Goal: Task Accomplishment & Management: Manage account settings

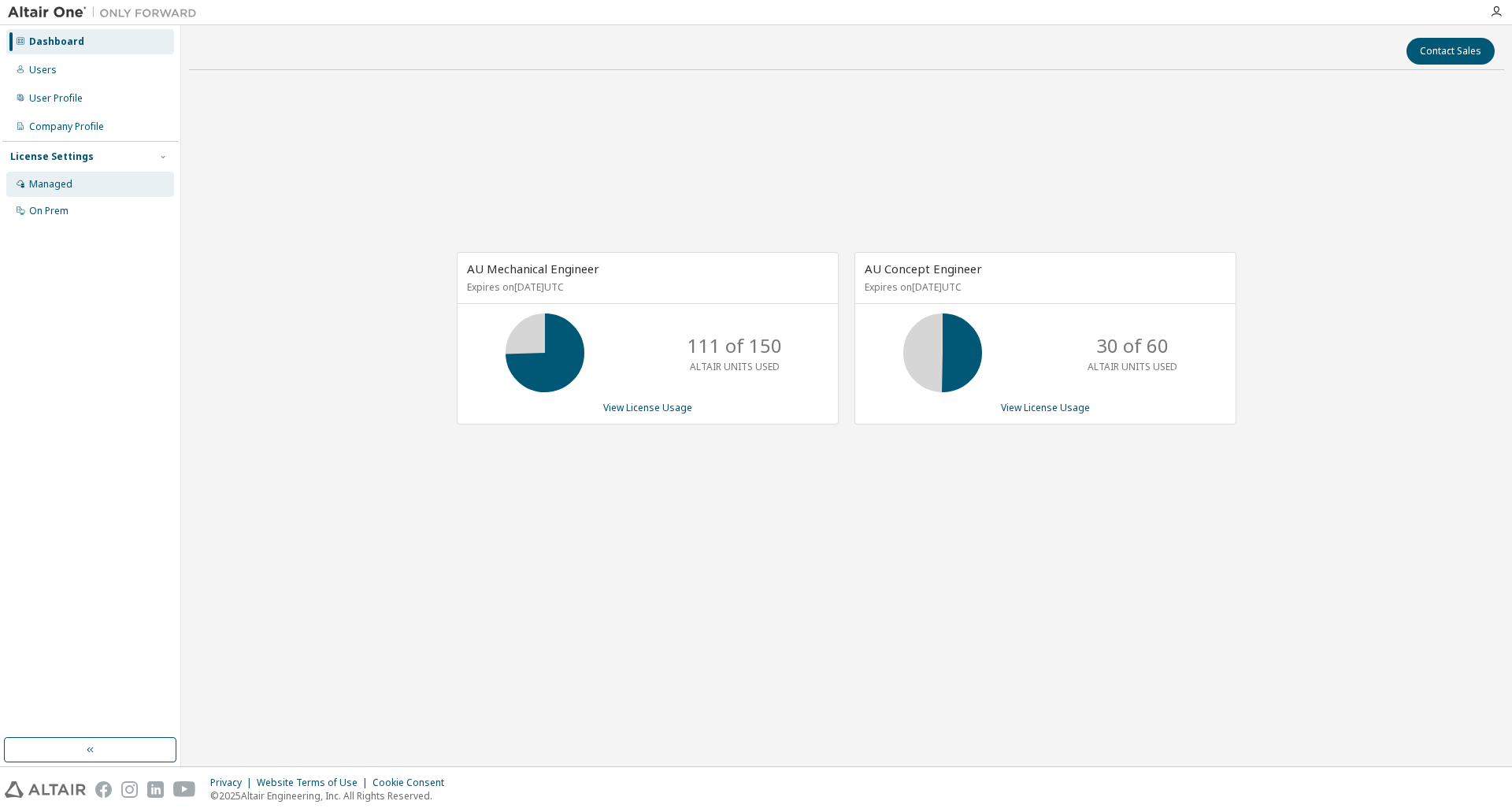
click at [80, 188] on div "Managed" at bounding box center [90, 184] width 168 height 26
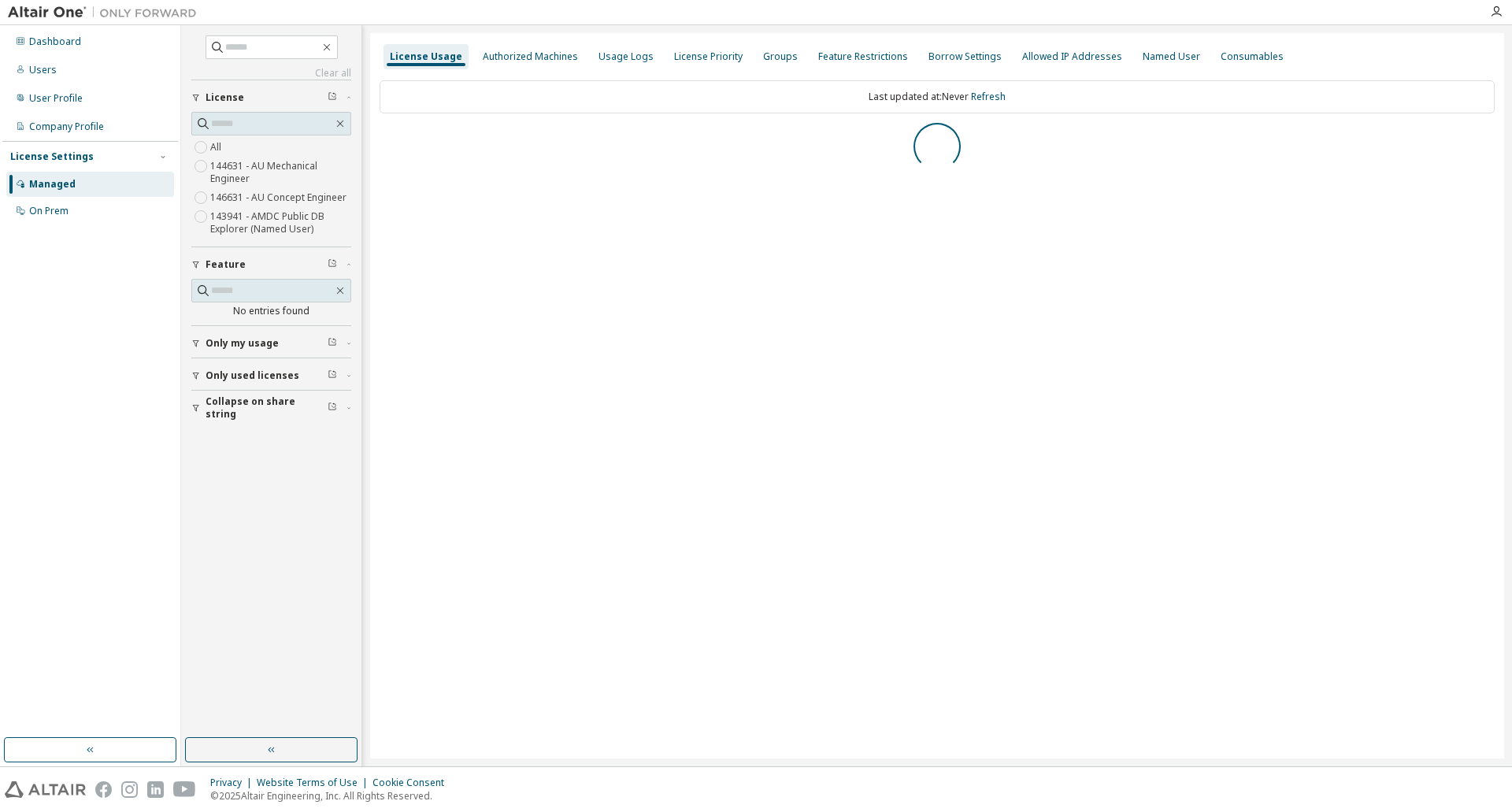
click at [66, 28] on div "Dashboard Users User Profile Company Profile License Settings Managed On Prem" at bounding box center [90, 126] width 176 height 198
click at [65, 39] on div "Dashboard" at bounding box center [55, 42] width 52 height 12
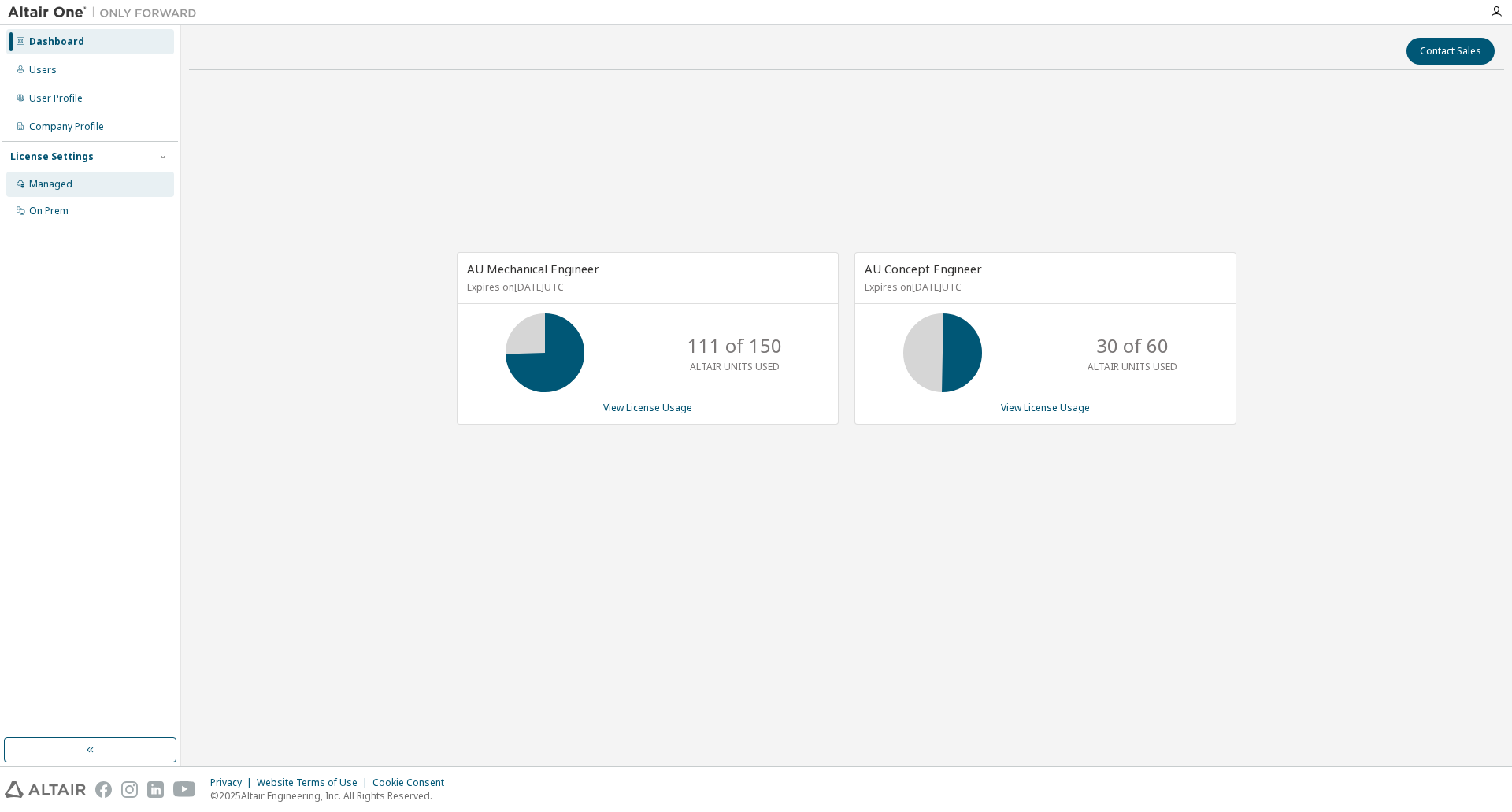
click at [85, 178] on div "Managed" at bounding box center [90, 184] width 168 height 26
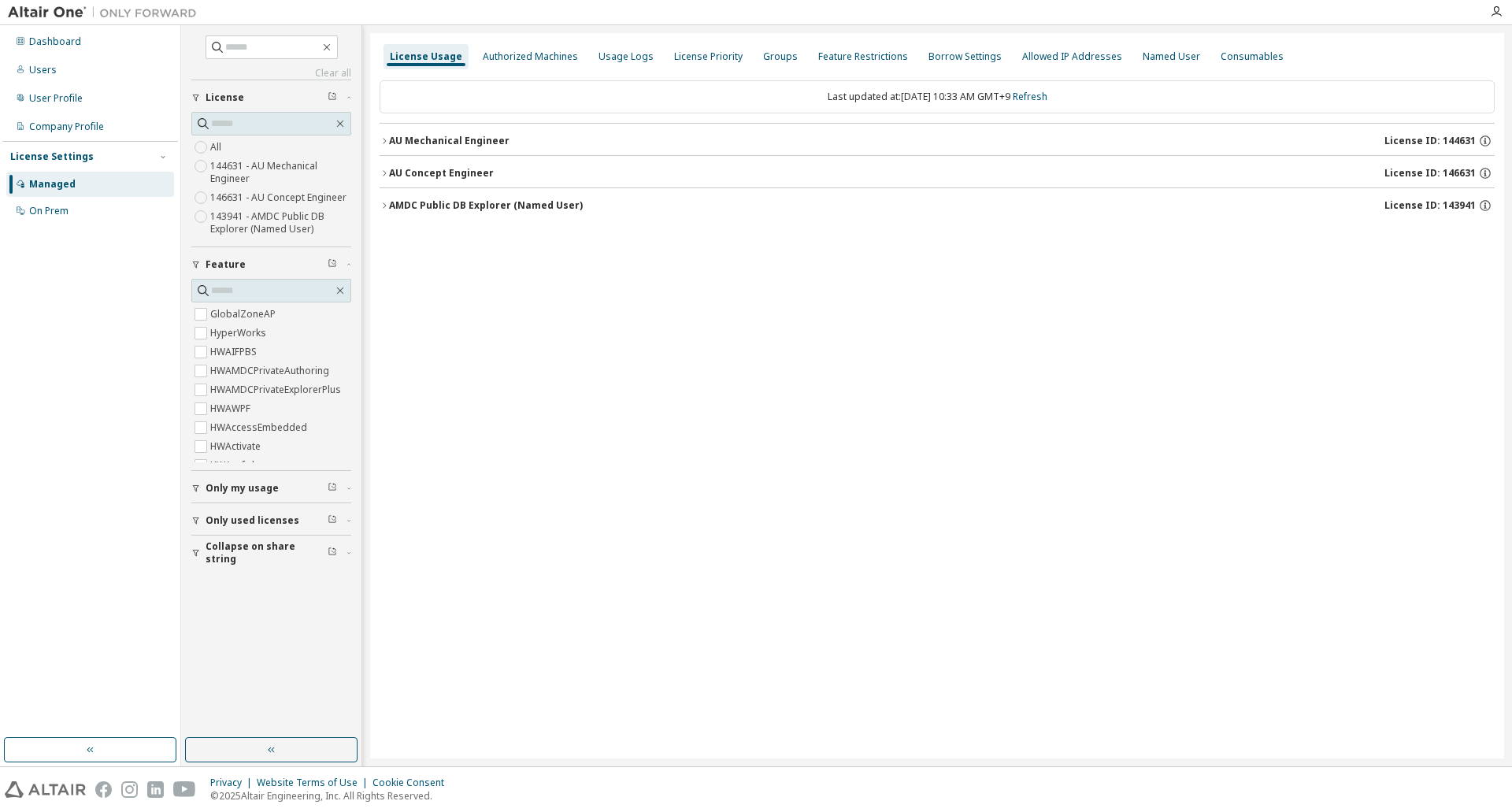
click at [190, 521] on div "Clear all Collapse on share string Only used licenses Only my usage Feature Glo…" at bounding box center [271, 381] width 176 height 709
click at [199, 494] on button "Only my usage" at bounding box center [271, 488] width 160 height 34
click at [198, 559] on button "Only used licenses" at bounding box center [271, 566] width 160 height 34
click at [378, 173] on div "License Usage Authorized Machines Usage Logs License Priority Groups Feature Re…" at bounding box center [937, 395] width 1134 height 726
click at [385, 174] on icon "button" at bounding box center [384, 173] width 10 height 10
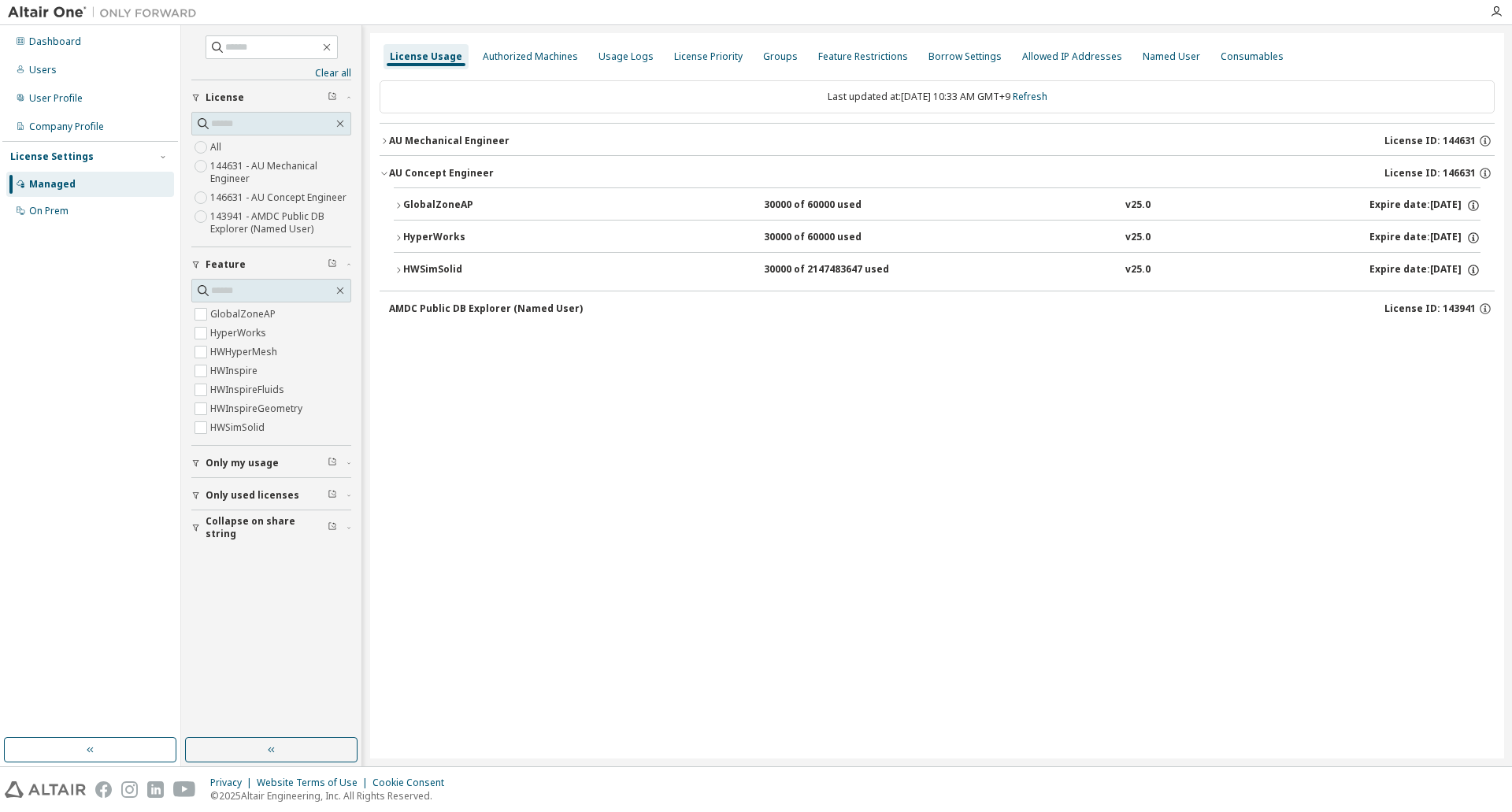
click at [397, 268] on icon "button" at bounding box center [398, 270] width 10 height 10
click at [400, 242] on button "HyperWorks 30000 of 60000 used v25.0 Expire date: [DATE]" at bounding box center [936, 237] width 1087 height 34
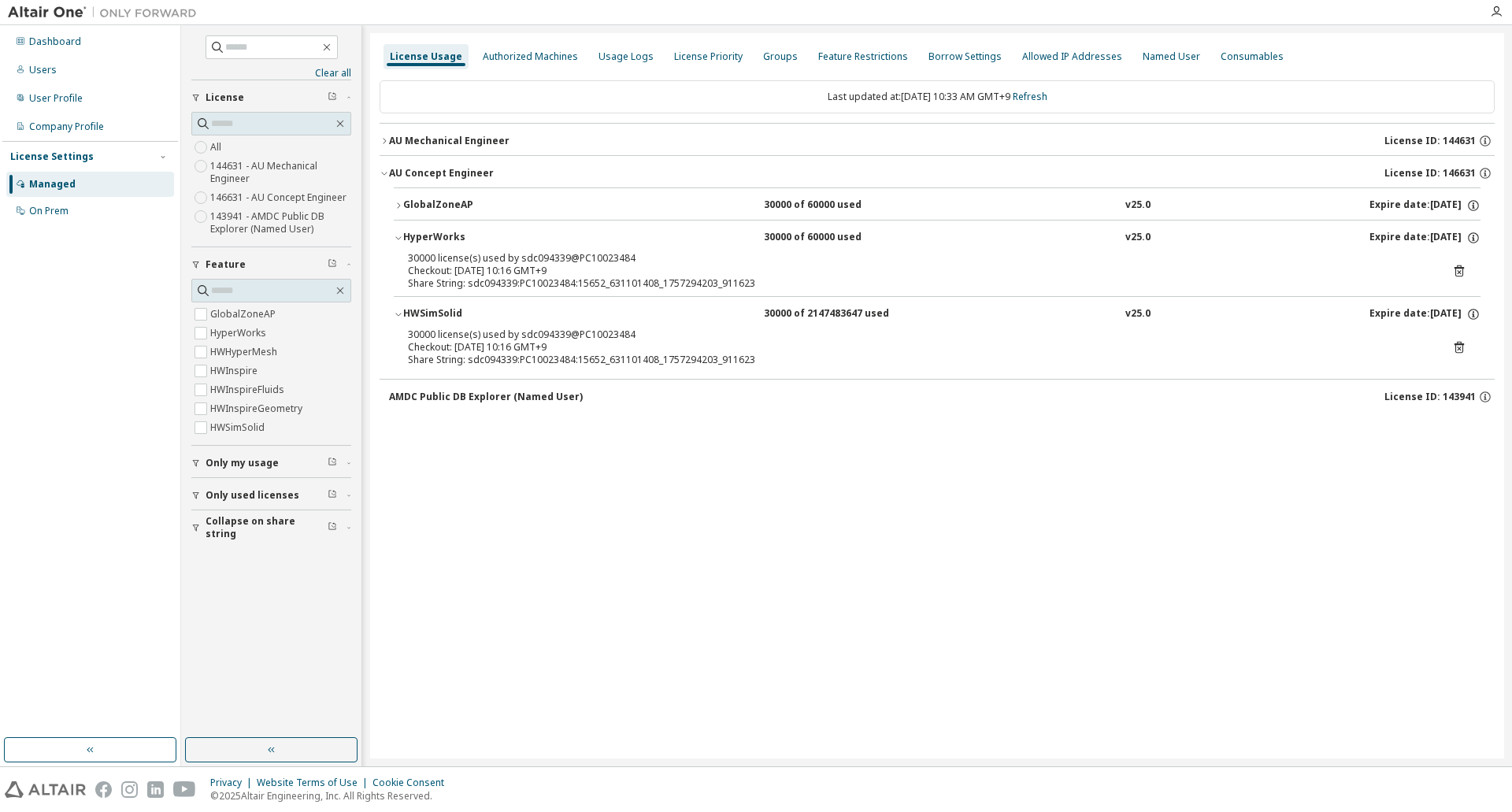
click at [400, 242] on button "HyperWorks 30000 of 60000 used v25.0 Expire date: [DATE]" at bounding box center [936, 237] width 1087 height 34
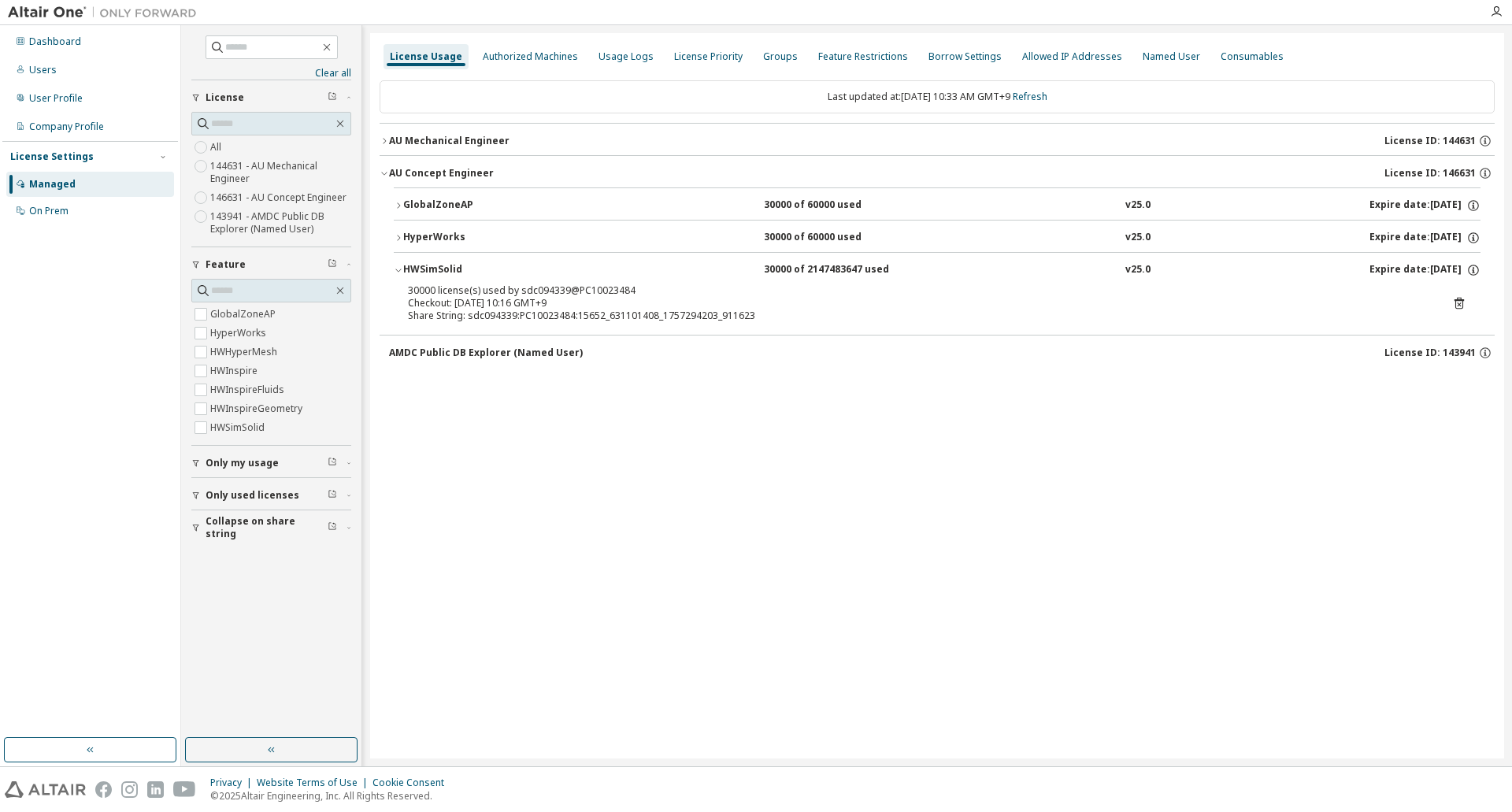
click at [403, 272] on div "HWSimSolid" at bounding box center [474, 271] width 141 height 14
drag, startPoint x: 381, startPoint y: 177, endPoint x: 379, endPoint y: 169, distance: 8.2
click at [383, 177] on icon "button" at bounding box center [384, 173] width 10 height 10
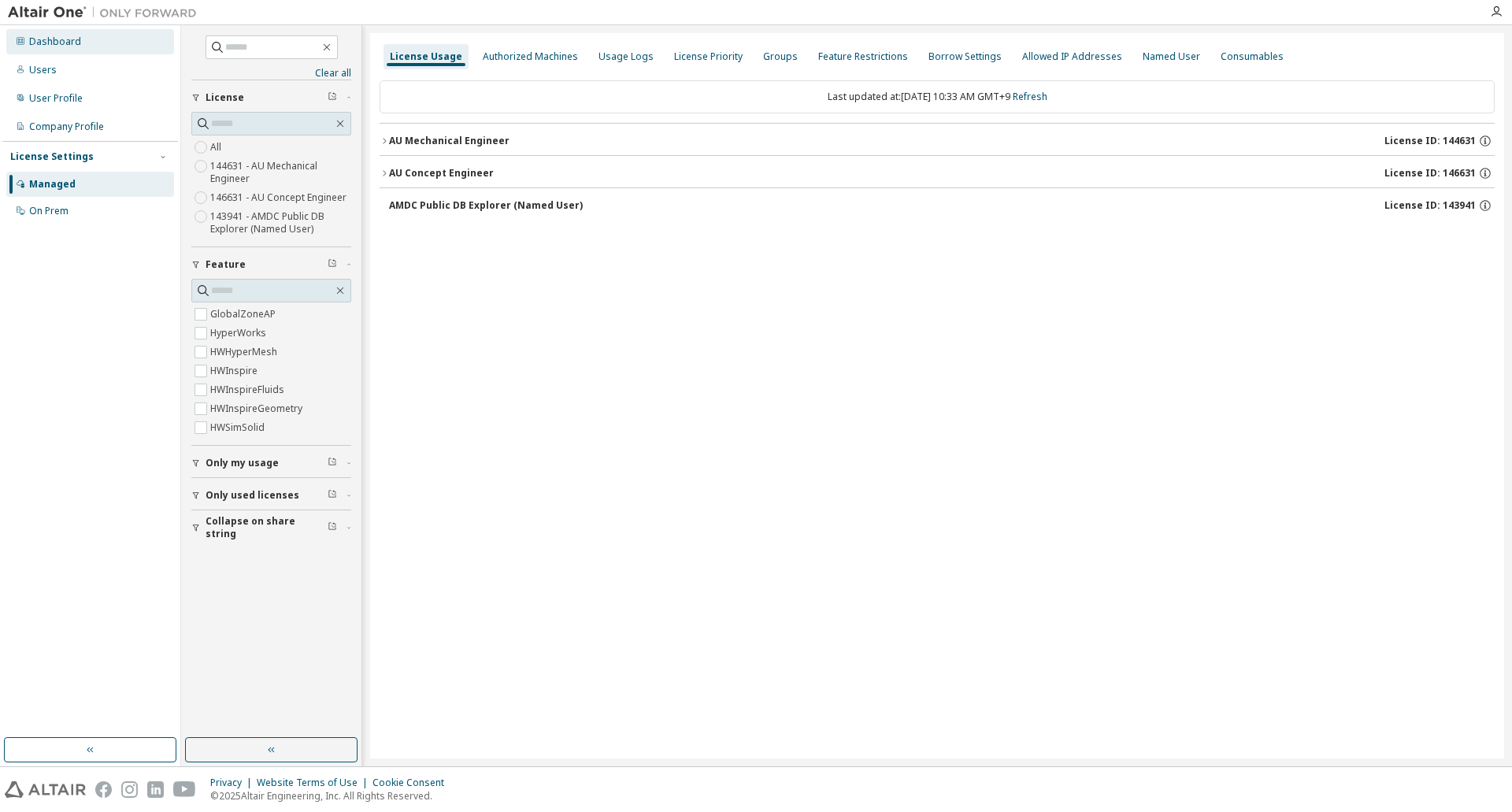
click at [113, 42] on div "Dashboard" at bounding box center [90, 42] width 168 height 26
